Goal: Find specific page/section: Find specific page/section

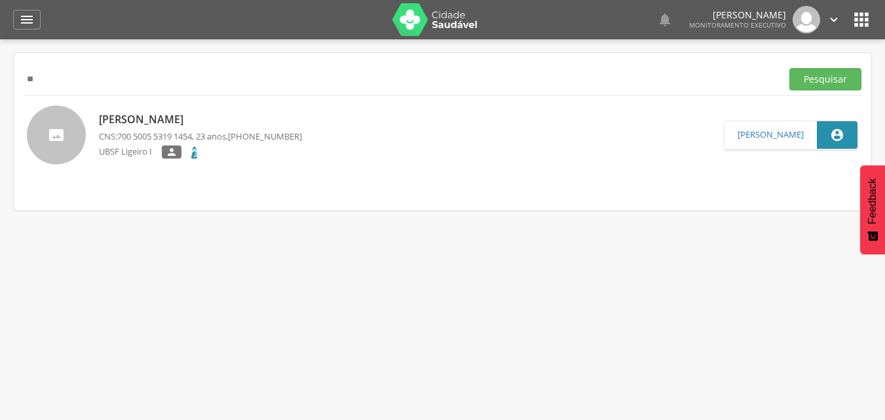
type input "*"
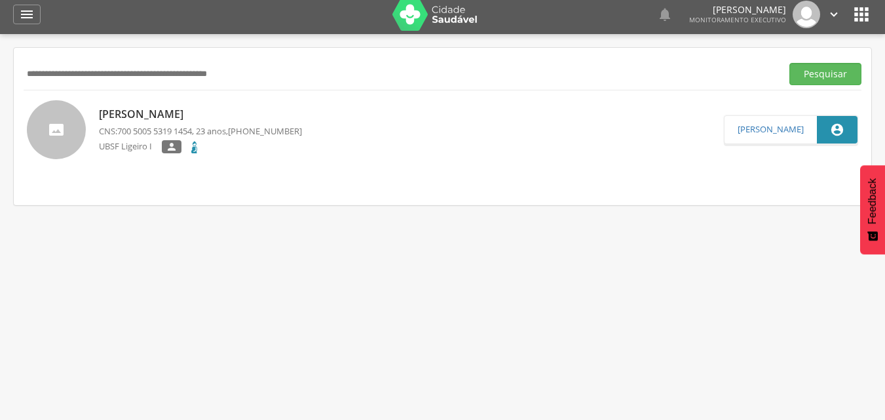
scroll to position [5, 0]
click at [789, 63] on button "Pesquisar" at bounding box center [825, 74] width 72 height 22
type input "*"
click at [789, 63] on button "Pesquisar" at bounding box center [825, 74] width 72 height 22
type input "*"
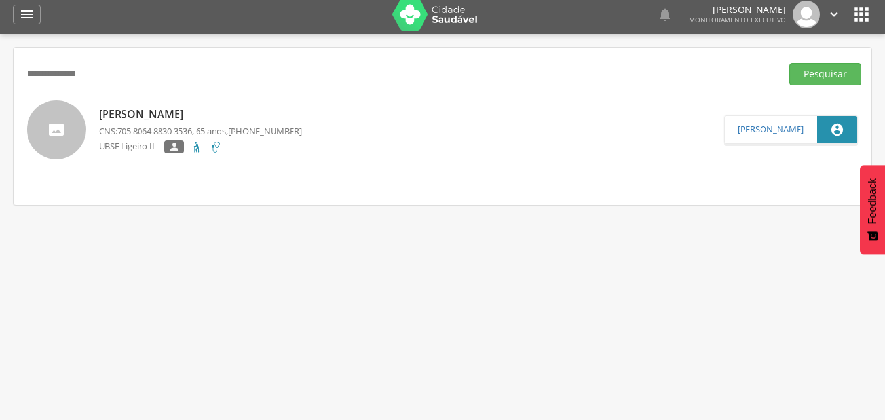
type input "**********"
click at [789, 63] on button "Pesquisar" at bounding box center [825, 74] width 72 height 22
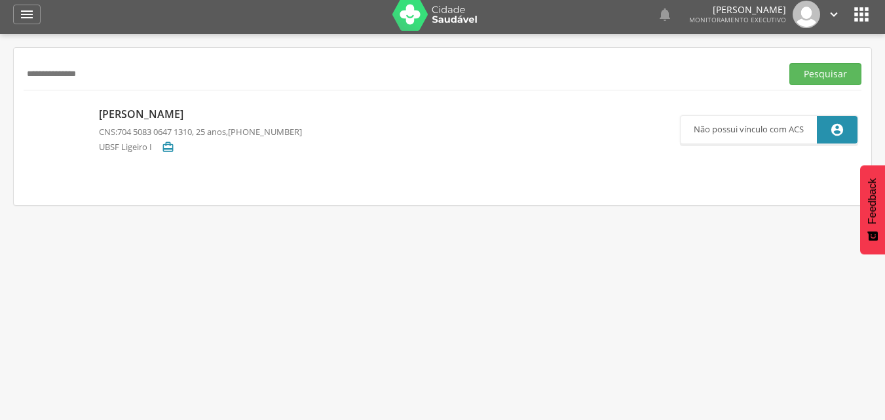
drag, startPoint x: 124, startPoint y: 78, endPoint x: 0, endPoint y: 81, distance: 123.8
click at [0, 81] on div " Supervisão  Distritos  Ubs Coordenador: - Queimadas / PB Intervalo de Tempo…" at bounding box center [442, 244] width 885 height 420
type input "**********"
click at [789, 63] on button "Pesquisar" at bounding box center [825, 74] width 72 height 22
